Goal: Information Seeking & Learning: Learn about a topic

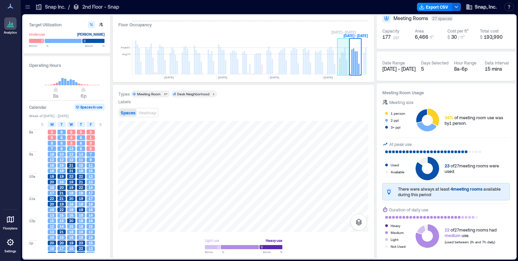
click at [343, 67] on rect at bounding box center [343, 64] width 1 height 22
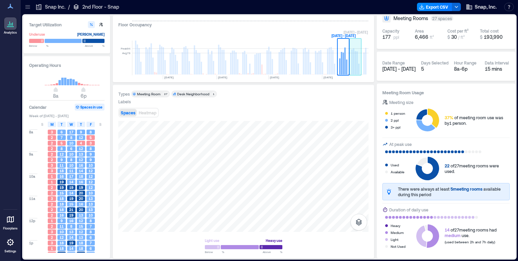
click at [352, 66] on rect at bounding box center [351, 61] width 1 height 25
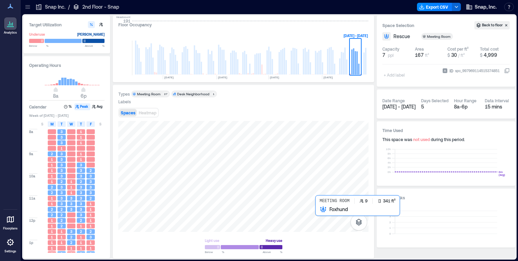
click at [317, 213] on div at bounding box center [243, 176] width 250 height 111
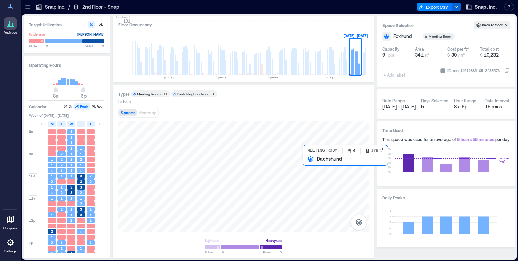
click at [308, 161] on div at bounding box center [243, 176] width 250 height 111
